Goal: Information Seeking & Learning: Learn about a topic

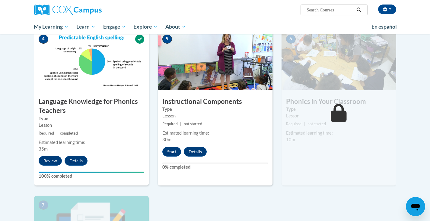
scroll to position [290, 0]
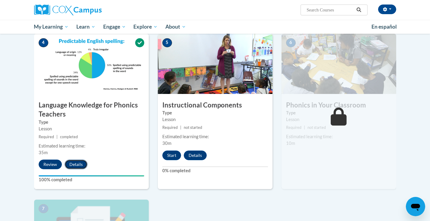
click at [74, 162] on button "Details" at bounding box center [76, 165] width 23 height 10
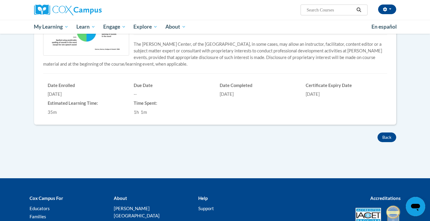
scroll to position [166, 0]
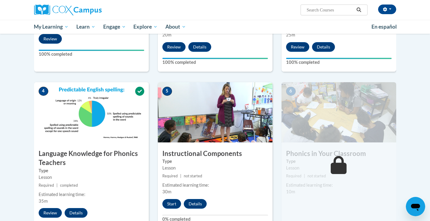
scroll to position [234, 0]
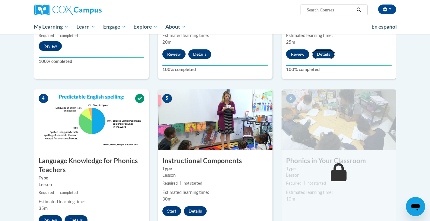
click at [319, 53] on button "Details" at bounding box center [323, 54] width 23 height 10
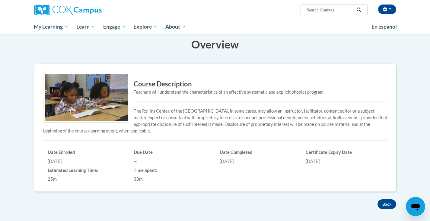
scroll to position [80, 0]
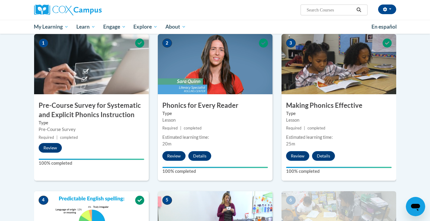
scroll to position [139, 0]
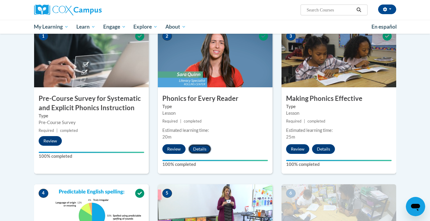
click at [200, 147] on button "Details" at bounding box center [199, 149] width 23 height 10
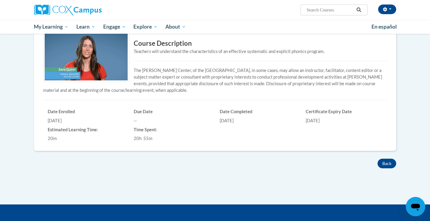
scroll to position [128, 0]
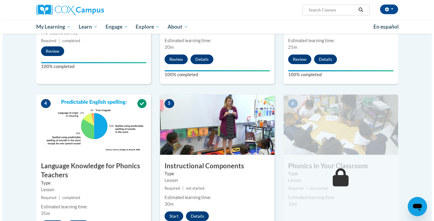
scroll to position [245, 0]
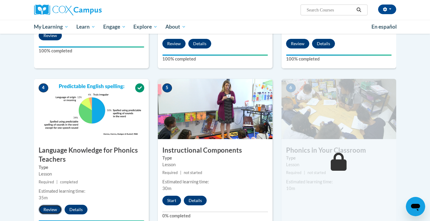
click at [49, 209] on button "Review" at bounding box center [50, 210] width 23 height 10
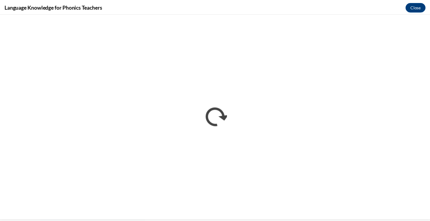
scroll to position [0, 0]
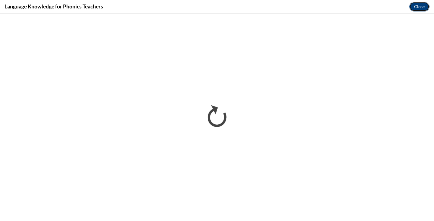
click at [415, 11] on button "Close" at bounding box center [419, 7] width 20 height 10
